Goal: Task Accomplishment & Management: Manage account settings

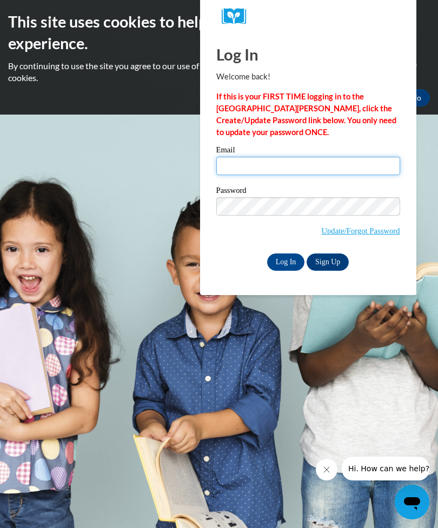
click at [231, 173] on input "Email" at bounding box center [308, 166] width 184 height 18
type input "[EMAIL_ADDRESS][DOMAIN_NAME]"
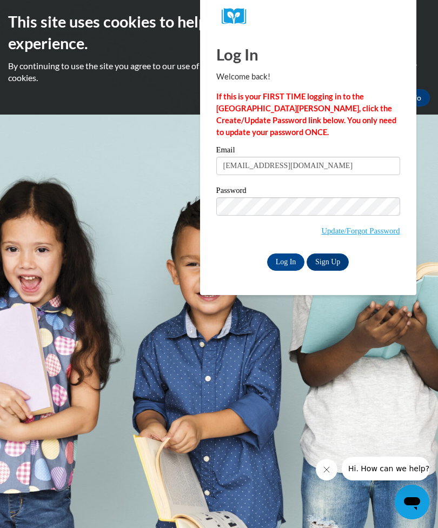
click at [326, 231] on link "Update/Forgot Password" at bounding box center [360, 231] width 78 height 9
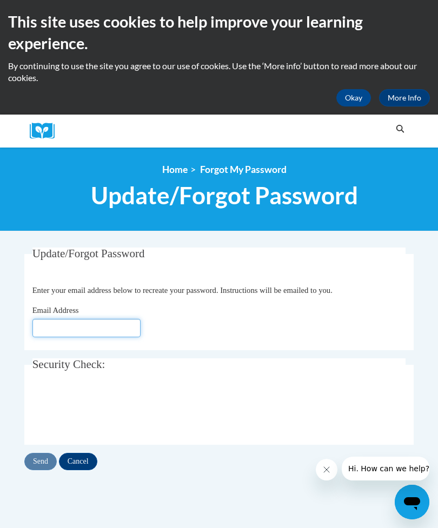
click at [55, 326] on input "Email Address" at bounding box center [86, 328] width 108 height 18
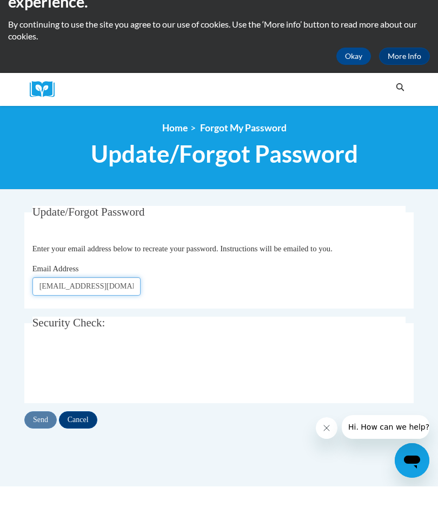
type input "[EMAIL_ADDRESS][DOMAIN_NAME]"
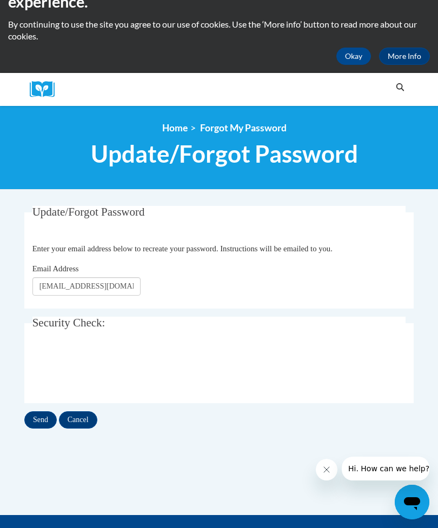
click at [38, 424] on input "Send" at bounding box center [40, 420] width 32 height 17
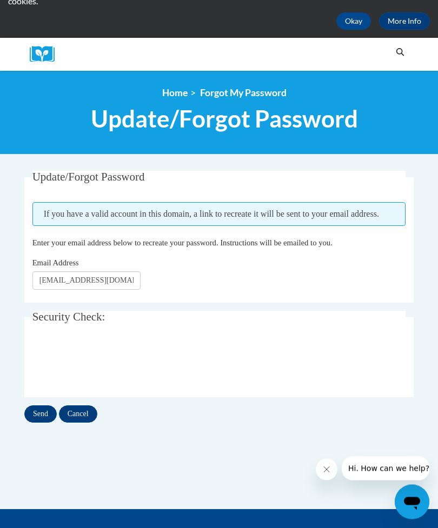
scroll to position [77, 0]
click at [31, 416] on input "Send" at bounding box center [40, 414] width 32 height 17
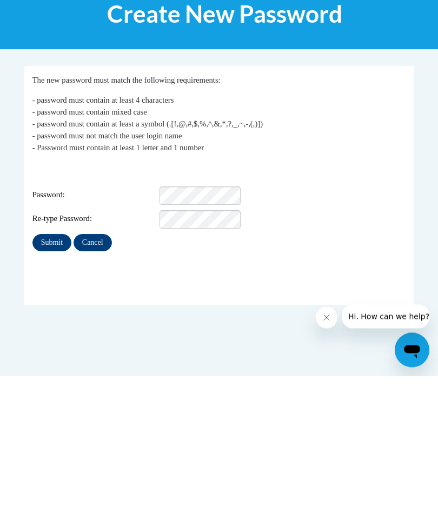
scroll to position [182, 0]
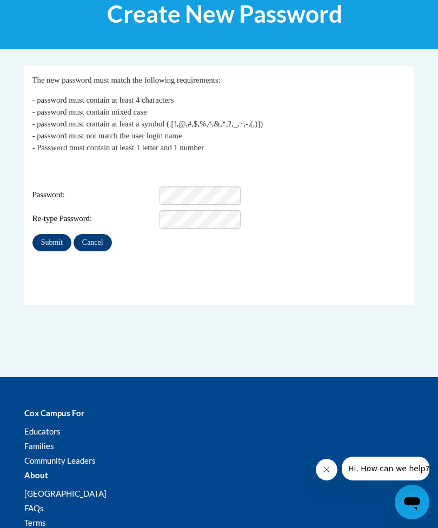
click at [49, 234] on input "Submit" at bounding box center [51, 242] width 39 height 17
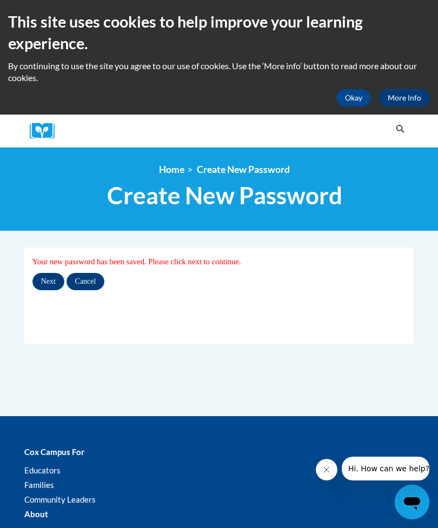
click at [44, 279] on input "Next" at bounding box center [48, 281] width 32 height 17
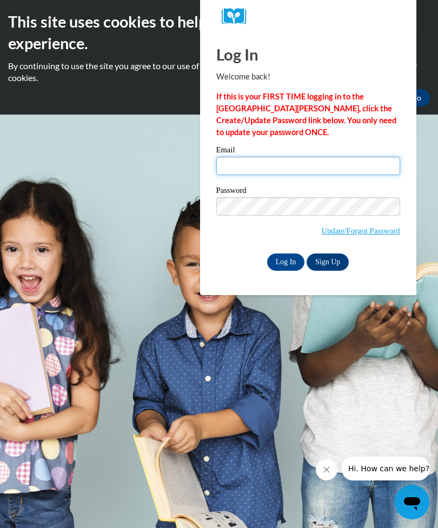
type input "[EMAIL_ADDRESS][DOMAIN_NAME]"
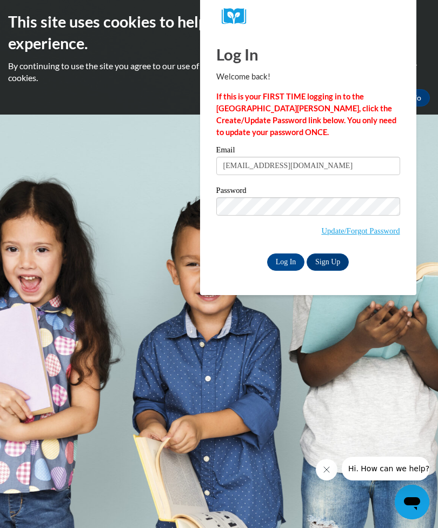
click at [286, 261] on input "Log In" at bounding box center [286, 262] width 38 height 17
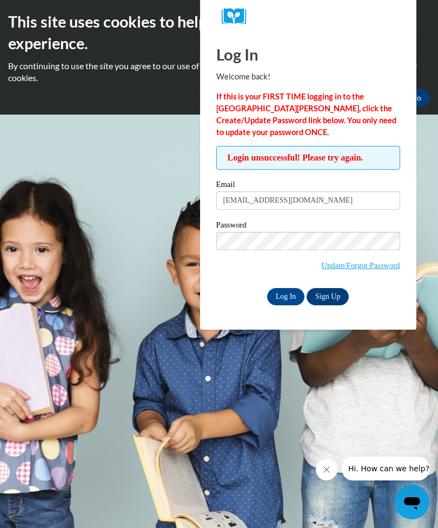
click at [281, 291] on input "Log In" at bounding box center [286, 296] width 38 height 17
click at [346, 268] on link "Update/Forgot Password" at bounding box center [360, 265] width 78 height 9
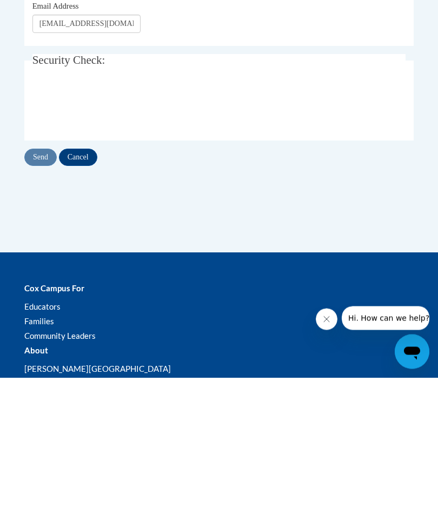
type input "[EMAIL_ADDRESS][DOMAIN_NAME]"
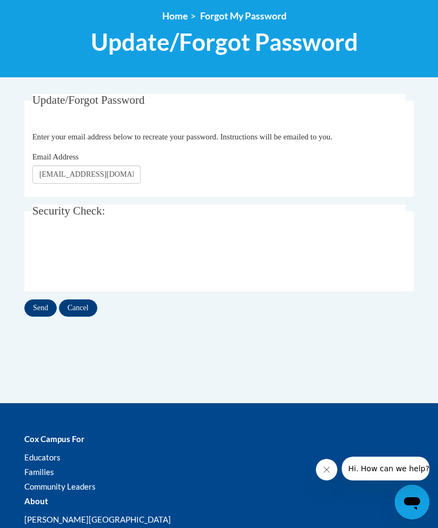
click at [30, 304] on input "Send" at bounding box center [40, 308] width 32 height 17
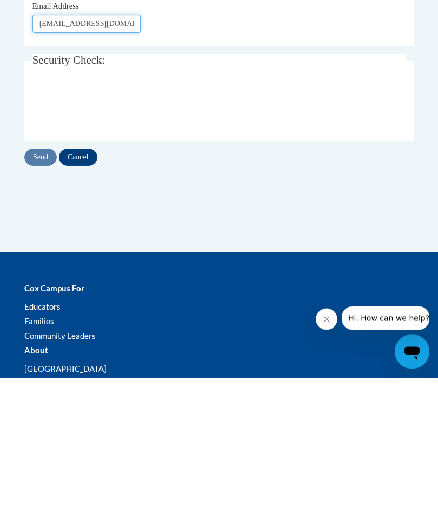
scroll to position [183, 0]
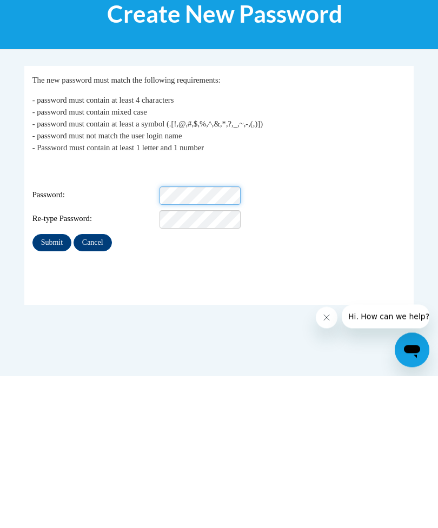
scroll to position [182, 0]
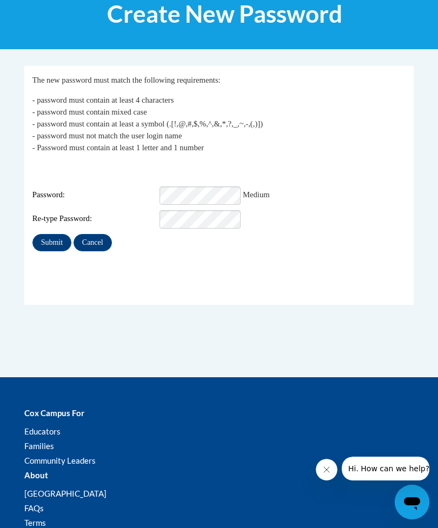
click at [43, 234] on input "Submit" at bounding box center [51, 242] width 39 height 17
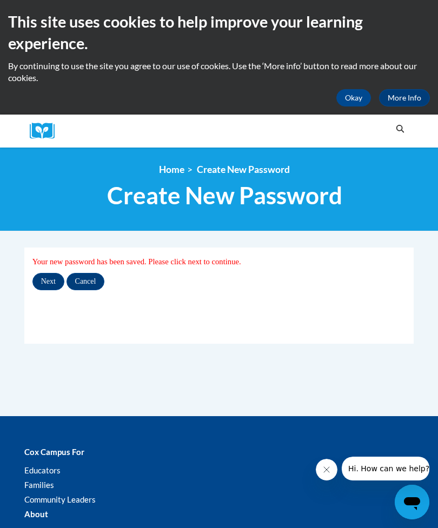
click at [47, 284] on input "Next" at bounding box center [48, 281] width 32 height 17
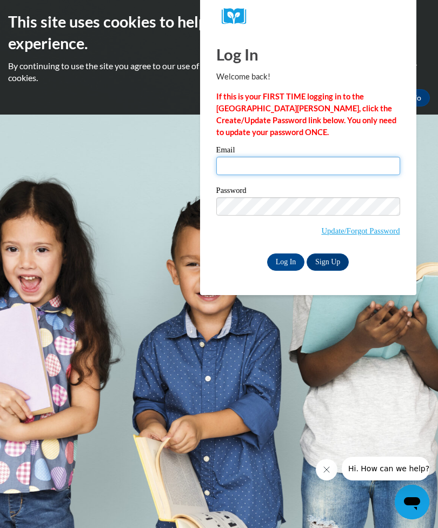
click at [243, 166] on input "Email" at bounding box center [308, 166] width 184 height 18
type input "[EMAIL_ADDRESS][DOMAIN_NAME]"
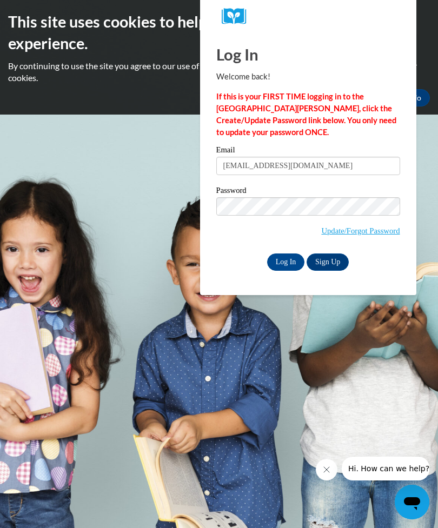
click at [279, 260] on input "Log In" at bounding box center [286, 262] width 38 height 17
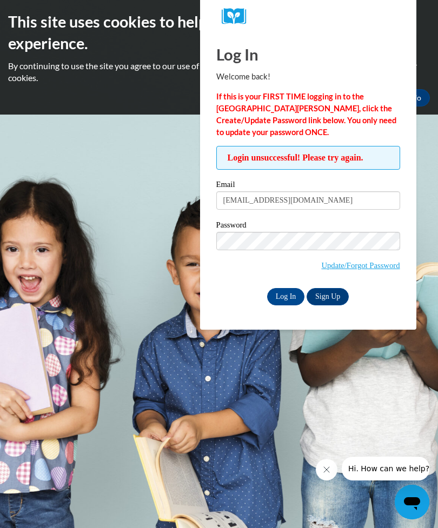
click at [279, 289] on input "Log In" at bounding box center [286, 296] width 38 height 17
click at [283, 294] on input "Log In" at bounding box center [286, 296] width 38 height 17
click at [288, 297] on input "Log In" at bounding box center [286, 296] width 38 height 17
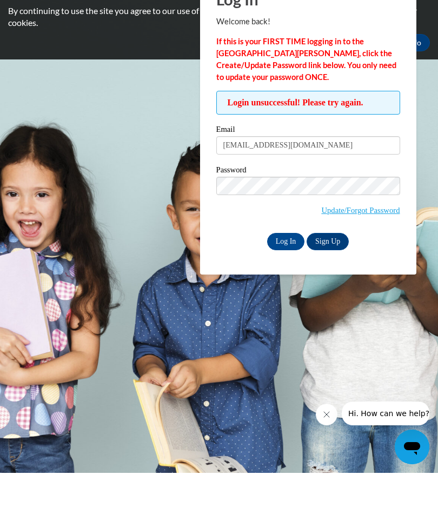
click at [381, 261] on link "Update/Forgot Password" at bounding box center [360, 265] width 78 height 9
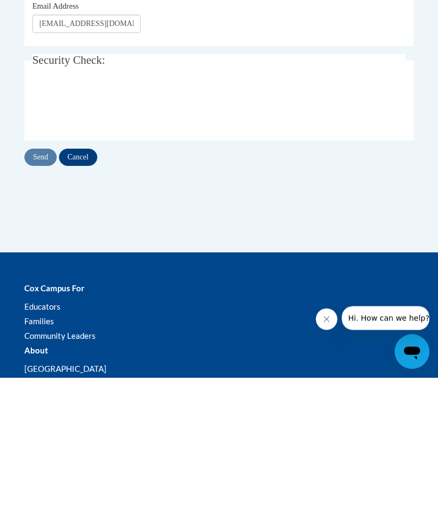
type input "[EMAIL_ADDRESS][DOMAIN_NAME]"
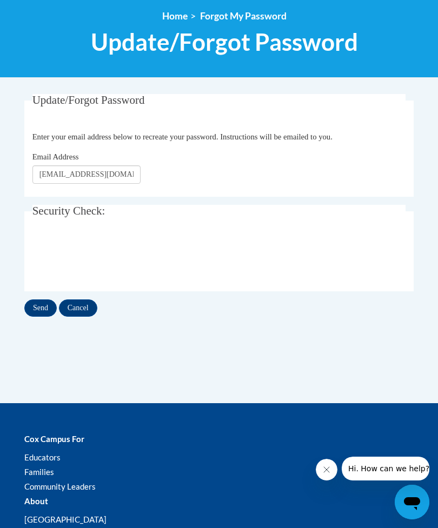
click at [32, 302] on input "Send" at bounding box center [40, 308] width 32 height 17
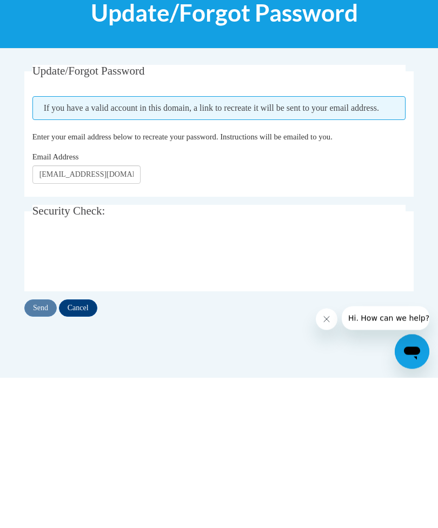
scroll to position [183, 0]
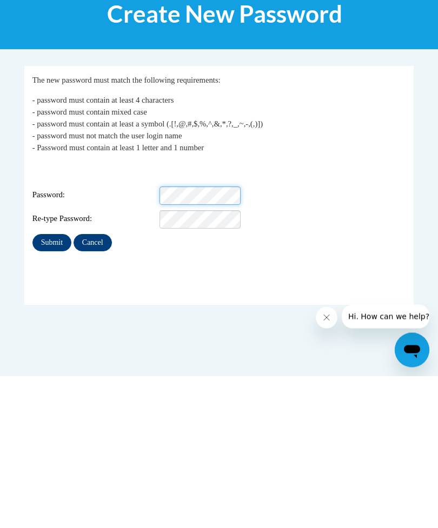
scroll to position [182, 0]
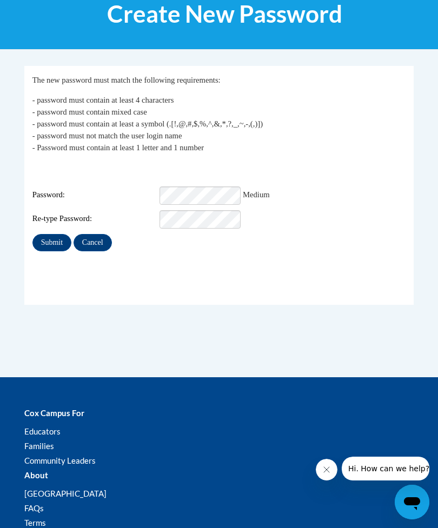
click at [52, 234] on input "Submit" at bounding box center [51, 242] width 39 height 17
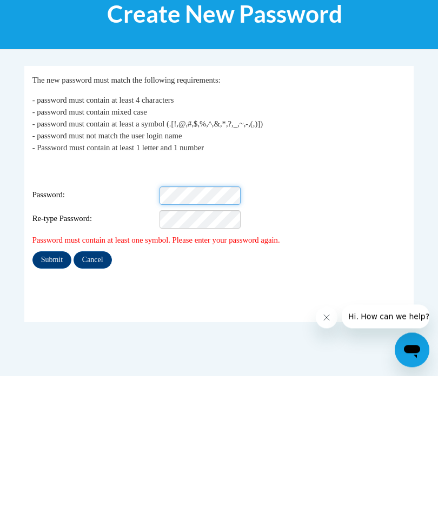
scroll to position [182, 0]
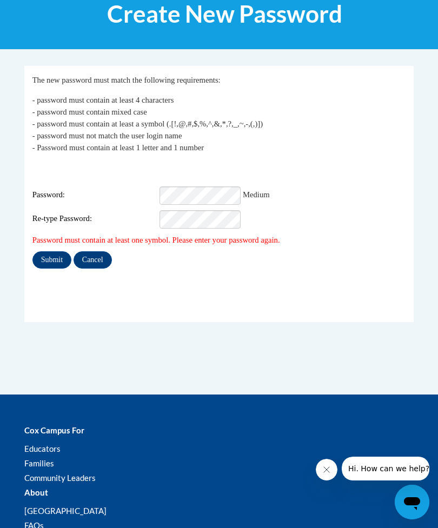
click at [45, 251] on input "Submit" at bounding box center [51, 259] width 39 height 17
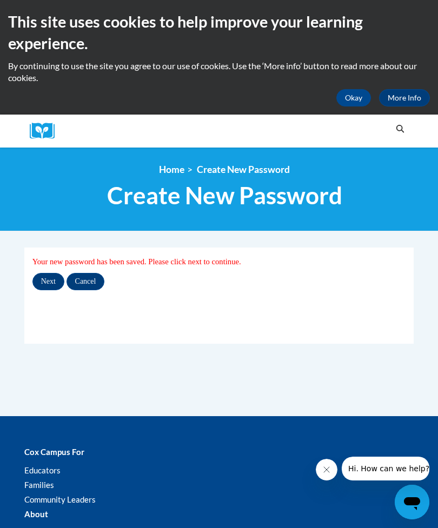
click at [43, 279] on input "Next" at bounding box center [48, 281] width 32 height 17
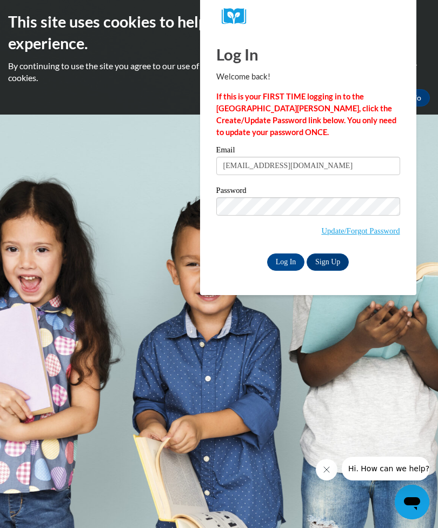
type input "[EMAIL_ADDRESS][DOMAIN_NAME]"
click at [278, 257] on input "Log In" at bounding box center [286, 262] width 38 height 17
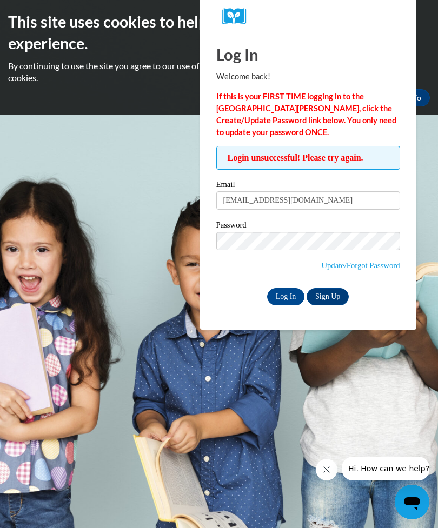
click at [277, 297] on input "Log In" at bounding box center [286, 296] width 38 height 17
type input "[EMAIL_ADDRESS][DOMAIN_NAME]"
click at [284, 295] on input "Log In" at bounding box center [286, 296] width 38 height 17
